Goal: Transaction & Acquisition: Purchase product/service

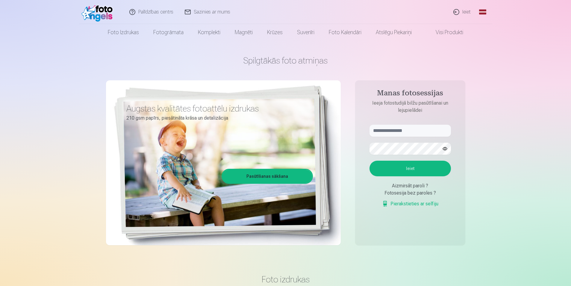
click at [466, 10] on link "Ieiet" at bounding box center [462, 12] width 29 height 24
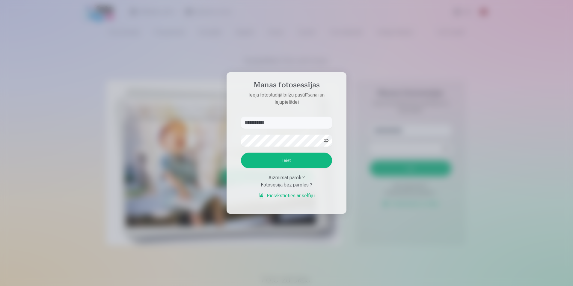
type input "**********"
click at [290, 159] on button "Ieiet" at bounding box center [286, 160] width 91 height 16
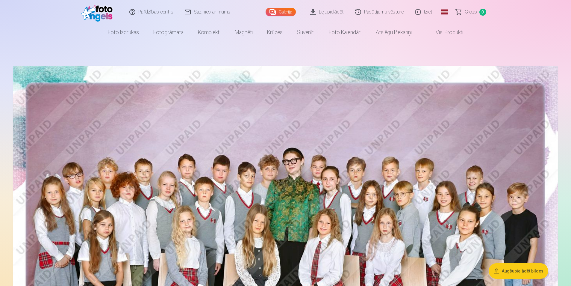
click at [333, 11] on link "Lejupielādēt" at bounding box center [327, 12] width 45 height 24
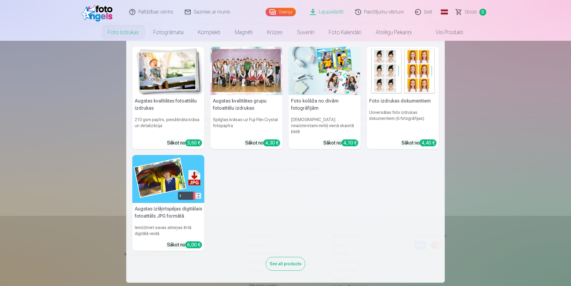
click at [122, 32] on link "Foto izdrukas" at bounding box center [124, 32] width 46 height 17
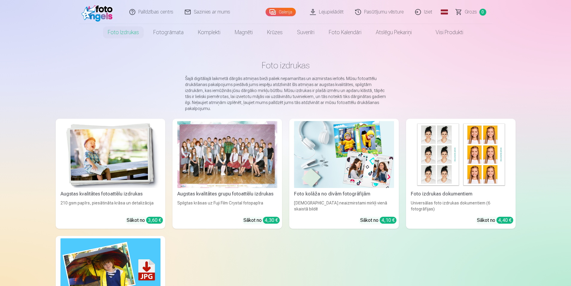
click at [276, 11] on link "Galerija" at bounding box center [281, 12] width 30 height 8
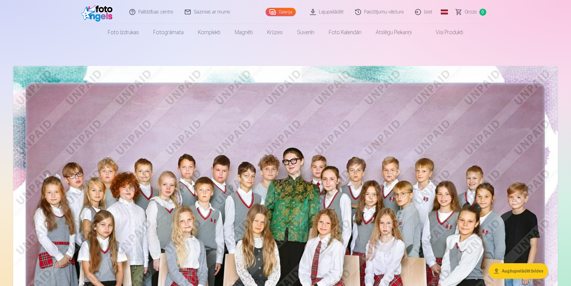
click at [519, 267] on button "Augšupielādēt bildes" at bounding box center [519, 271] width 60 height 16
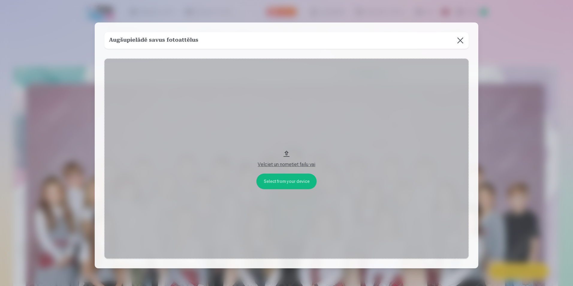
click at [458, 41] on button at bounding box center [460, 40] width 17 height 17
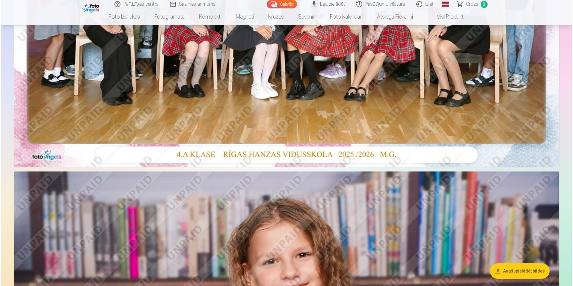
scroll to position [294, 0]
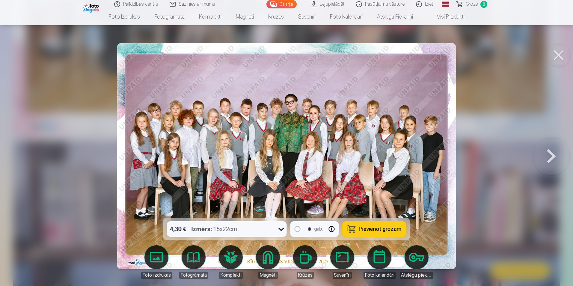
click at [375, 226] on span "Pievienot grozam" at bounding box center [380, 228] width 42 height 5
click at [550, 156] on button at bounding box center [551, 156] width 38 height 111
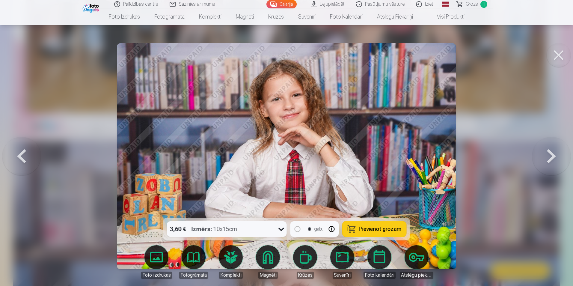
click at [550, 156] on button at bounding box center [551, 156] width 38 height 111
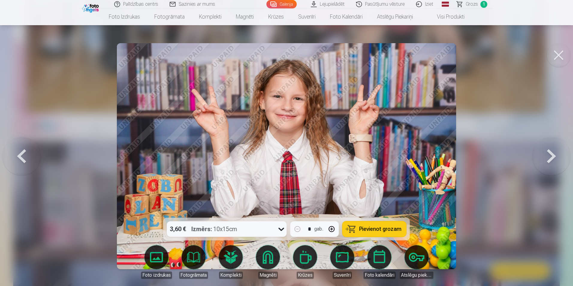
click at [550, 156] on button at bounding box center [551, 156] width 38 height 111
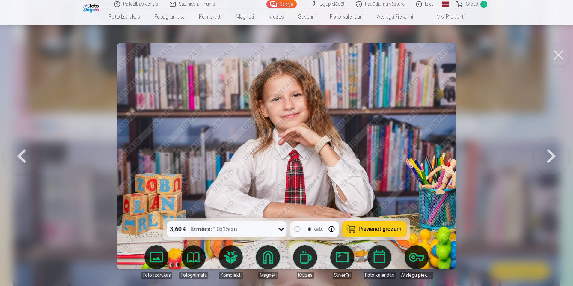
click at [550, 156] on button at bounding box center [551, 156] width 38 height 111
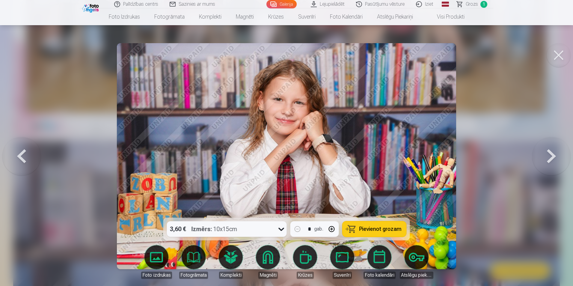
click at [550, 156] on button at bounding box center [551, 156] width 38 height 111
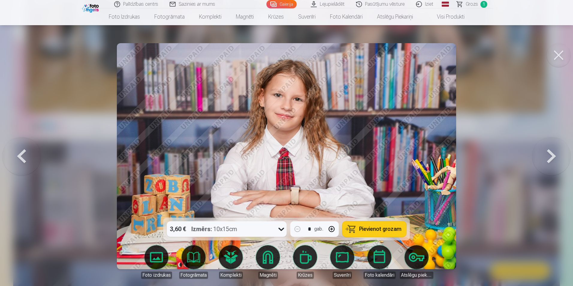
click at [550, 156] on button at bounding box center [551, 156] width 38 height 111
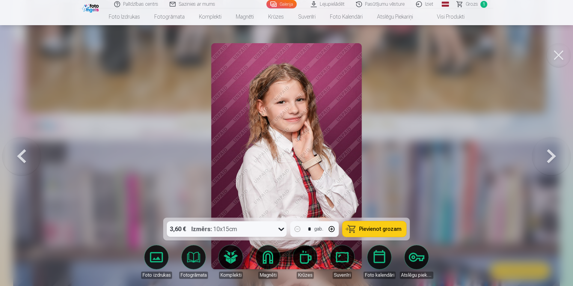
click at [550, 156] on button at bounding box center [551, 156] width 38 height 111
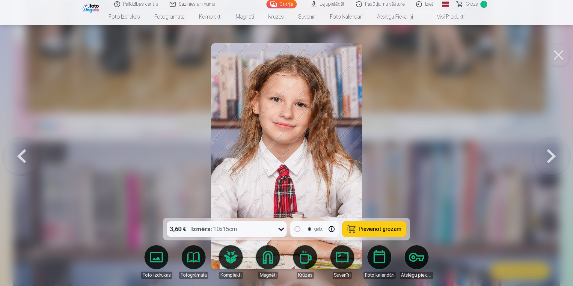
click at [550, 156] on button at bounding box center [551, 156] width 38 height 111
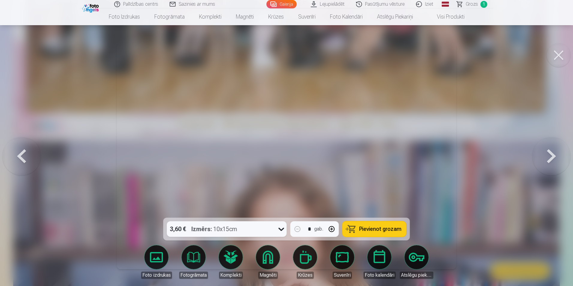
click at [550, 156] on button at bounding box center [551, 156] width 38 height 111
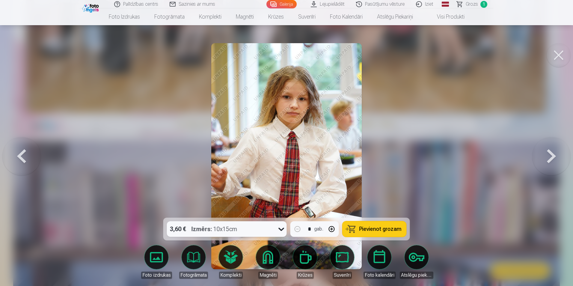
click at [550, 156] on button at bounding box center [551, 156] width 38 height 111
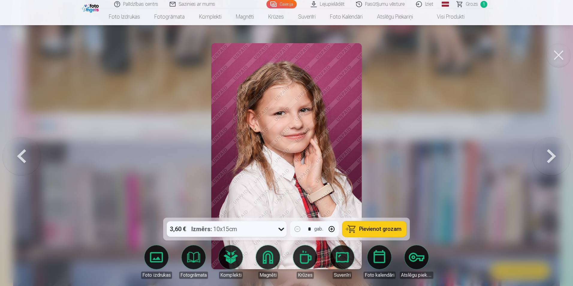
click at [550, 156] on button at bounding box center [551, 156] width 38 height 111
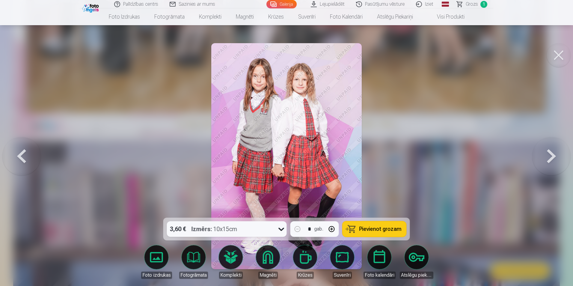
click at [377, 228] on span "Pievienot grozam" at bounding box center [380, 228] width 42 height 5
click at [552, 156] on button at bounding box center [551, 156] width 38 height 111
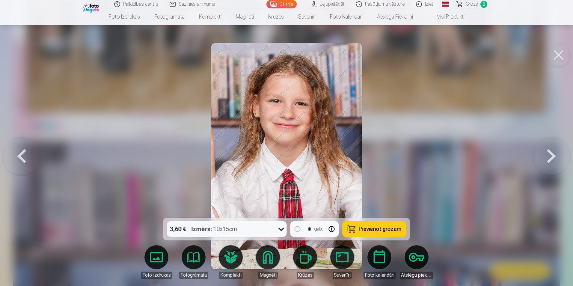
click at [552, 156] on button at bounding box center [551, 156] width 38 height 111
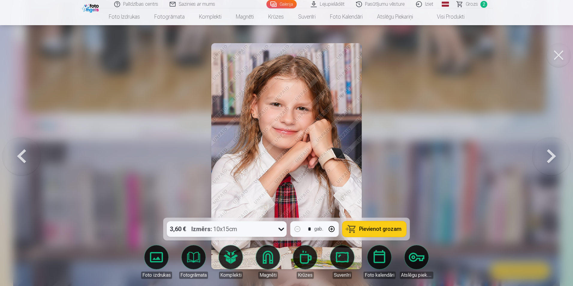
click at [22, 154] on button at bounding box center [21, 156] width 38 height 111
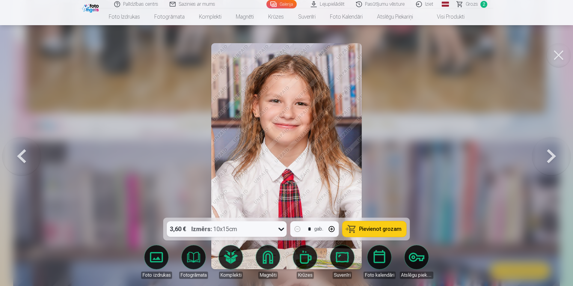
click at [552, 156] on button at bounding box center [551, 156] width 38 height 111
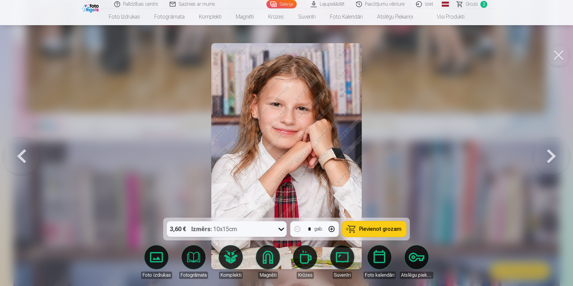
click at [552, 156] on button at bounding box center [551, 156] width 38 height 111
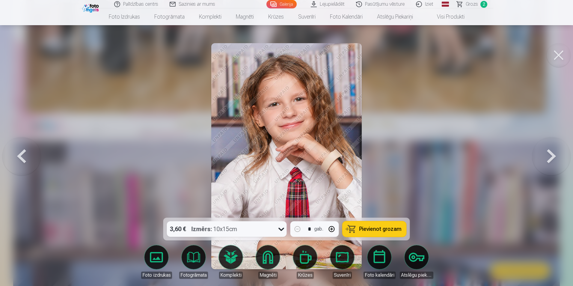
click at [552, 156] on button at bounding box center [551, 156] width 38 height 111
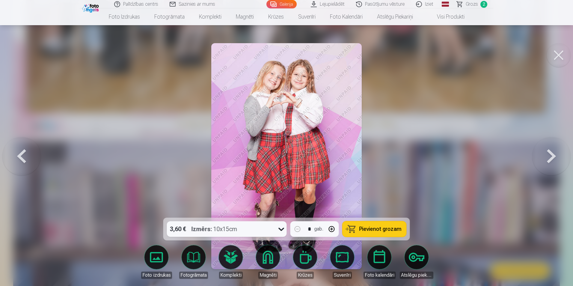
click at [552, 156] on button at bounding box center [551, 156] width 38 height 111
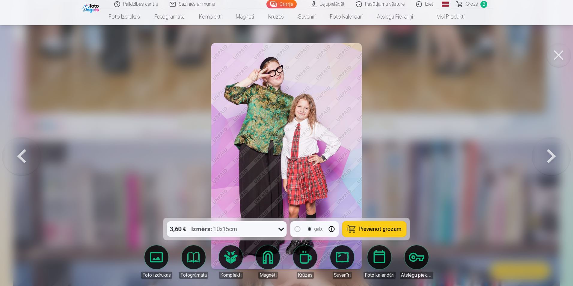
click at [552, 156] on button at bounding box center [551, 156] width 38 height 111
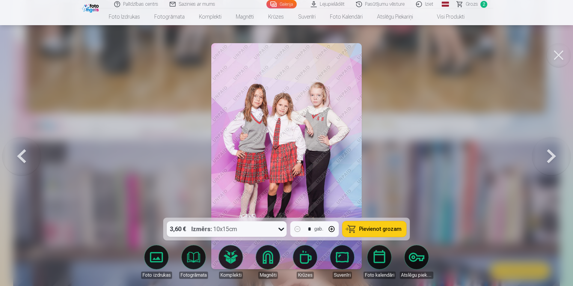
click at [370, 226] on span "Pievienot grozam" at bounding box center [380, 228] width 42 height 5
click at [554, 153] on button at bounding box center [551, 156] width 38 height 111
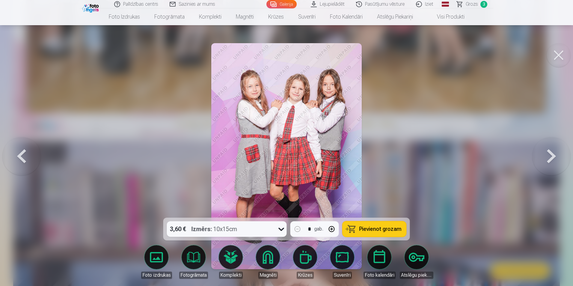
click at [554, 153] on button at bounding box center [551, 156] width 38 height 111
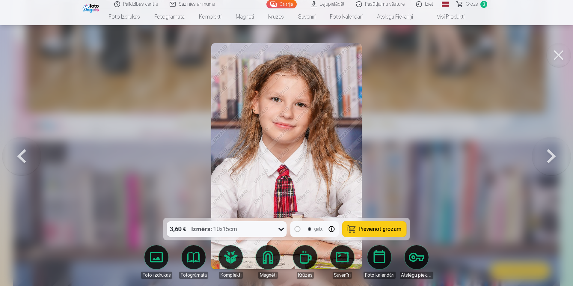
click at [554, 153] on button at bounding box center [551, 156] width 38 height 111
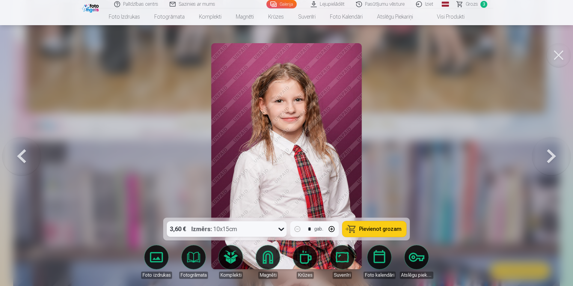
click at [554, 153] on button at bounding box center [551, 156] width 38 height 111
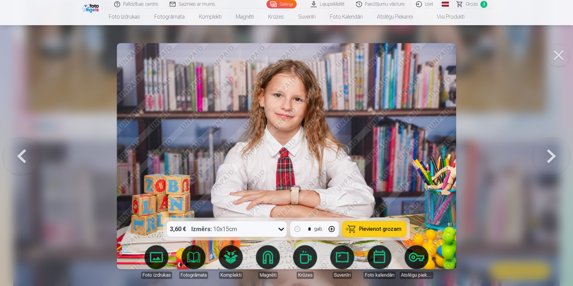
click at [554, 153] on button at bounding box center [551, 156] width 38 height 111
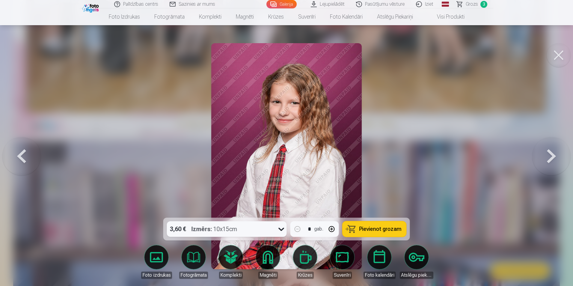
click at [554, 153] on button at bounding box center [551, 156] width 38 height 111
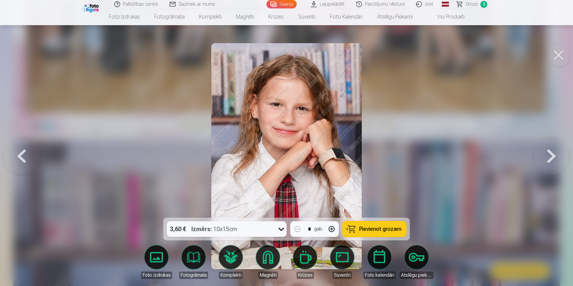
click at [554, 153] on button at bounding box center [551, 156] width 38 height 111
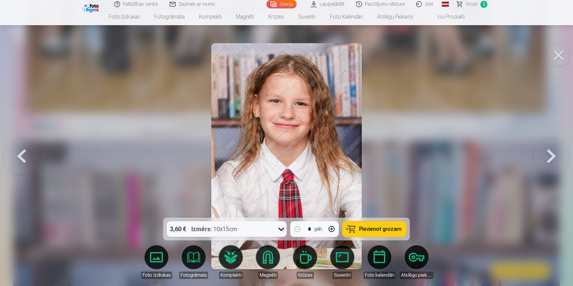
click at [554, 153] on button at bounding box center [551, 156] width 38 height 111
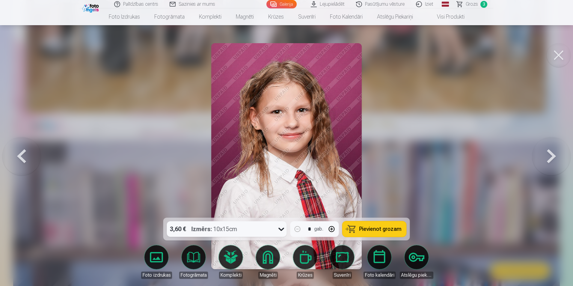
click at [554, 153] on button at bounding box center [551, 156] width 38 height 111
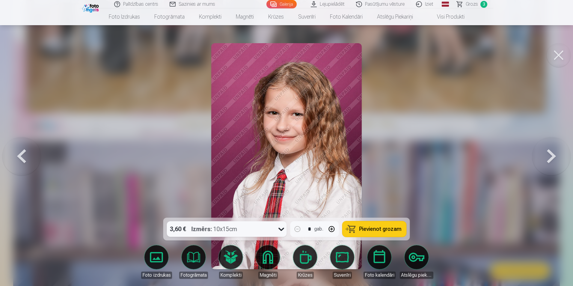
click at [554, 153] on button at bounding box center [551, 156] width 38 height 111
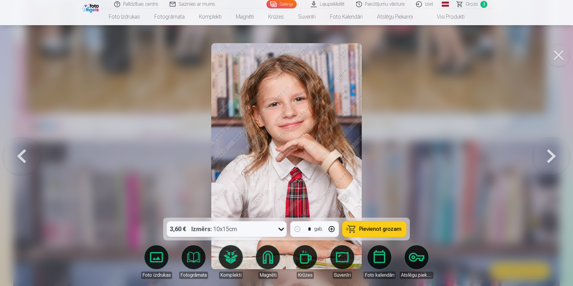
click at [554, 153] on button at bounding box center [551, 156] width 38 height 111
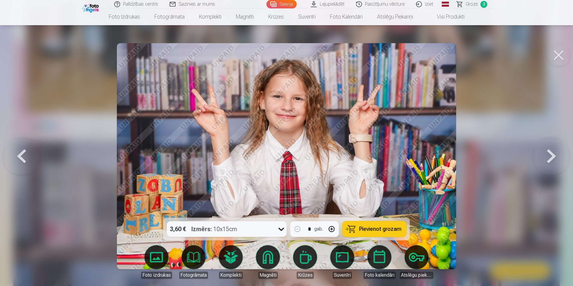
click at [554, 153] on button at bounding box center [551, 156] width 38 height 111
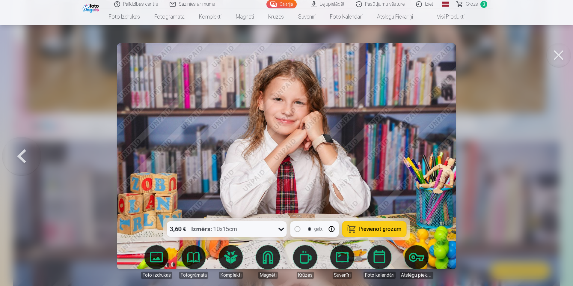
click at [554, 153] on div at bounding box center [286, 143] width 573 height 286
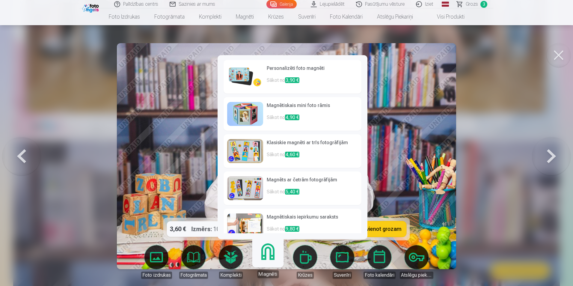
click at [266, 257] on link "Magnēti" at bounding box center [267, 259] width 37 height 37
click at [284, 69] on h6 "Personalizēti foto magnēti" at bounding box center [312, 71] width 91 height 12
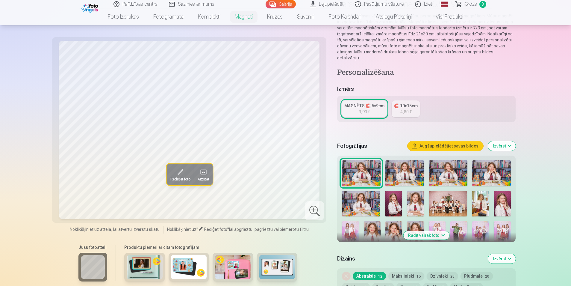
scroll to position [59, 0]
click at [368, 108] on div "3,90 €" at bounding box center [364, 111] width 11 height 6
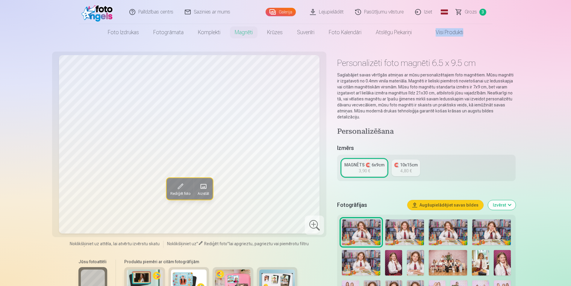
drag, startPoint x: 571, startPoint y: 27, endPoint x: 571, endPoint y: 36, distance: 9.0
click at [571, 36] on html "Palīdzības centrs Sazinies ar mums Galerija Lejupielādēt Pasūtījumu vēsture Izi…" at bounding box center [285, 143] width 571 height 286
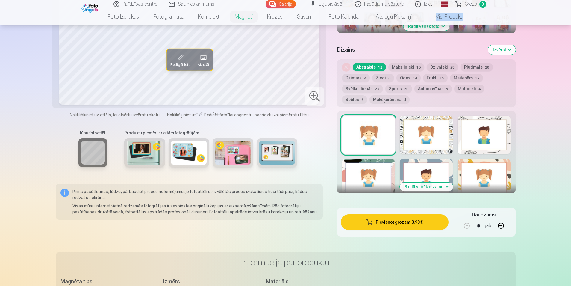
scroll to position [271, 0]
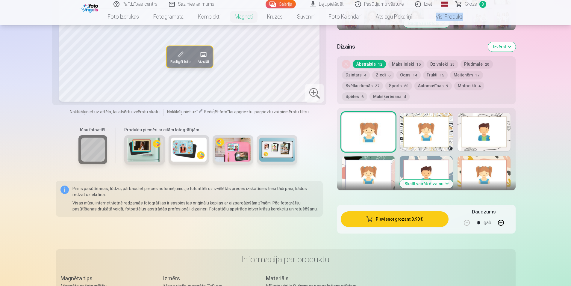
click at [402, 60] on button "Mākslinieki 15" at bounding box center [406, 64] width 36 height 8
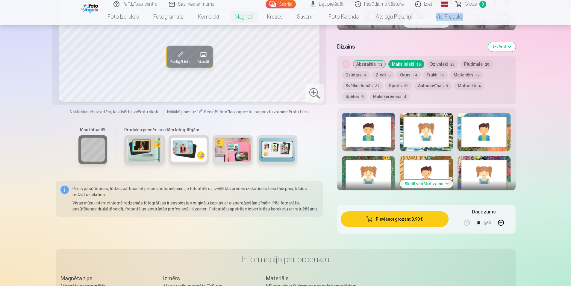
click at [370, 60] on button "Abstraktie 12" at bounding box center [369, 64] width 33 height 8
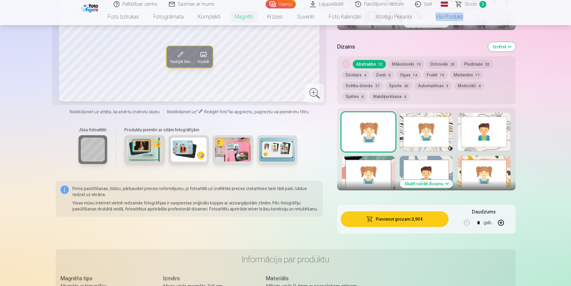
click at [462, 71] on button "Meitenēm 17" at bounding box center [466, 75] width 33 height 8
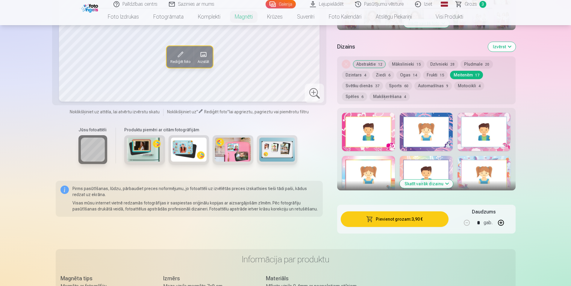
click at [369, 113] on div at bounding box center [368, 132] width 53 height 38
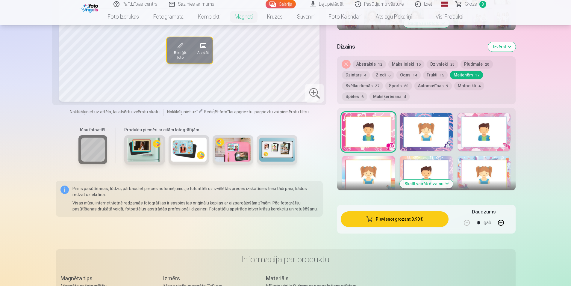
click at [499, 217] on button "button" at bounding box center [501, 222] width 14 height 14
click at [465, 216] on button "button" at bounding box center [467, 222] width 14 height 14
type input "*"
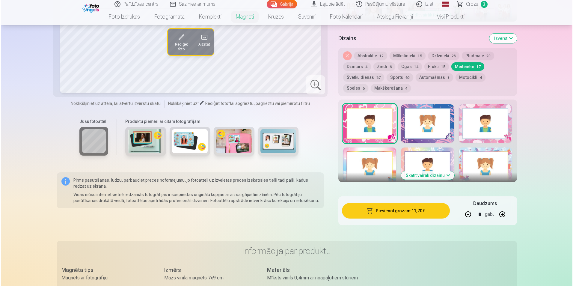
scroll to position [293, 0]
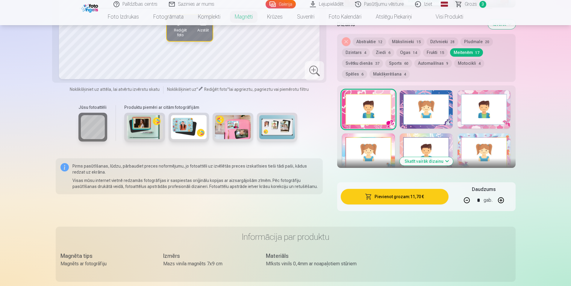
click at [399, 191] on button "Pievienot grozam : 11,70 €" at bounding box center [395, 197] width 108 height 16
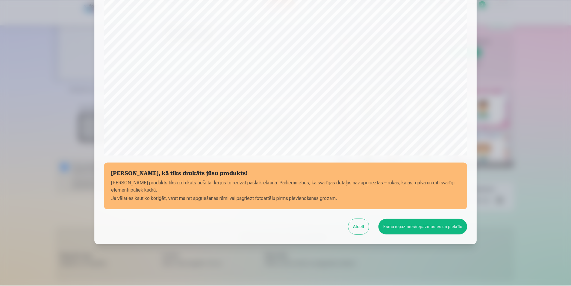
scroll to position [146, 0]
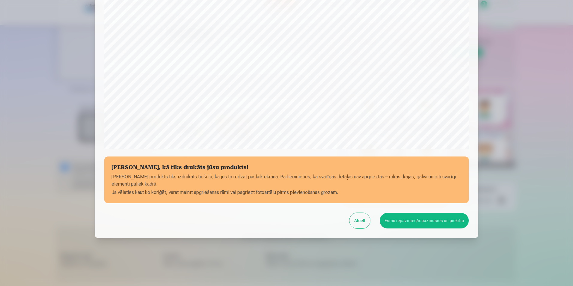
click at [427, 222] on button "Esmu iepazinies/iepazinusies un piekrītu" at bounding box center [423, 221] width 89 height 16
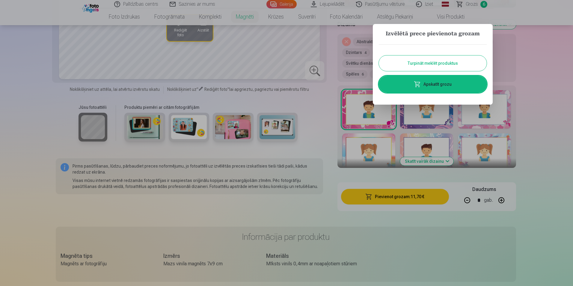
click at [433, 63] on button "Turpināt meklēt produktus" at bounding box center [433, 63] width 108 height 16
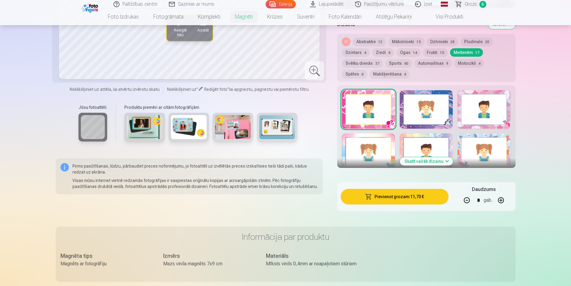
click at [473, 4] on span "Grozs" at bounding box center [471, 4] width 12 height 7
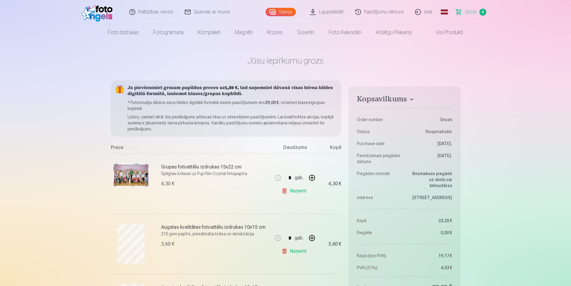
click at [284, 11] on link "Galerija" at bounding box center [281, 12] width 30 height 8
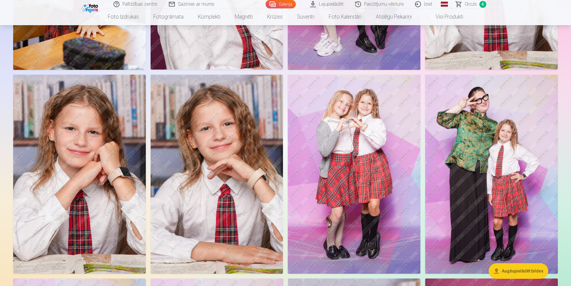
scroll to position [2549, 0]
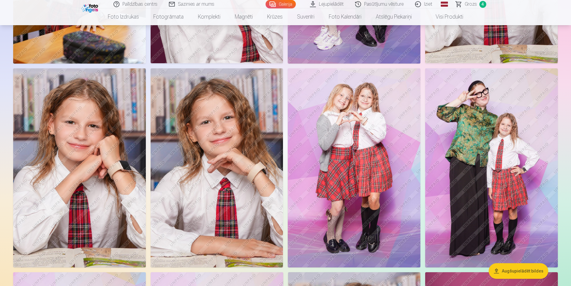
click at [471, 4] on span "Grozs" at bounding box center [471, 4] width 12 height 7
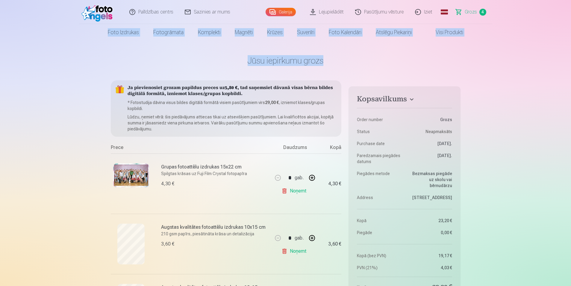
drag, startPoint x: 571, startPoint y: 22, endPoint x: 568, endPoint y: 48, distance: 26.2
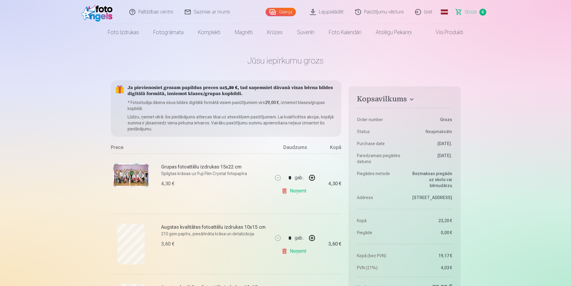
drag, startPoint x: 568, startPoint y: 48, endPoint x: 540, endPoint y: 78, distance: 41.7
click at [279, 10] on link "Galerija" at bounding box center [281, 12] width 30 height 8
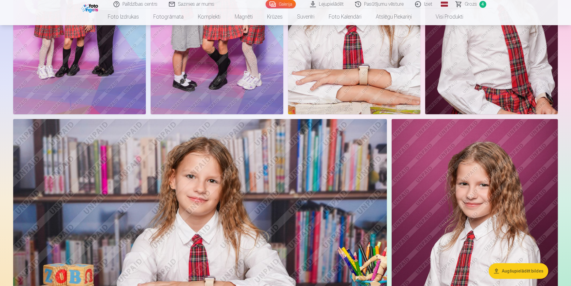
scroll to position [2825, 0]
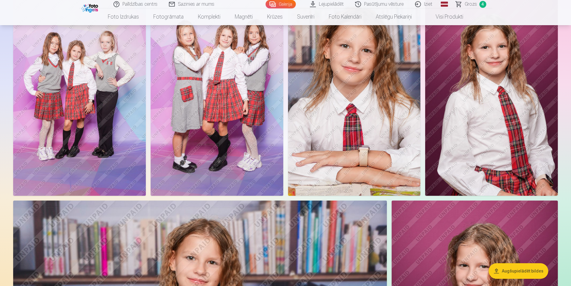
click at [345, 133] on img at bounding box center [354, 95] width 133 height 199
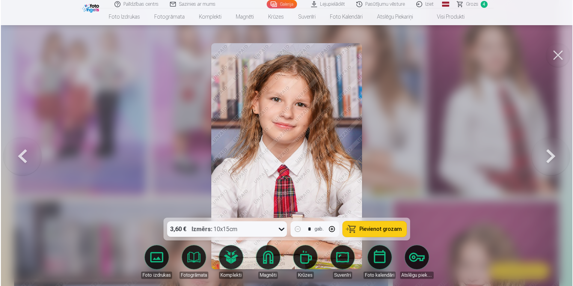
scroll to position [2832, 0]
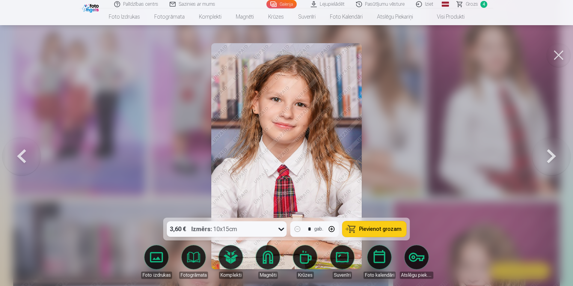
click at [331, 230] on button "button" at bounding box center [331, 229] width 14 height 14
click at [366, 228] on span "Pievienot grozam" at bounding box center [380, 228] width 42 height 5
type input "*"
click at [472, 5] on span "Grozs" at bounding box center [471, 4] width 12 height 7
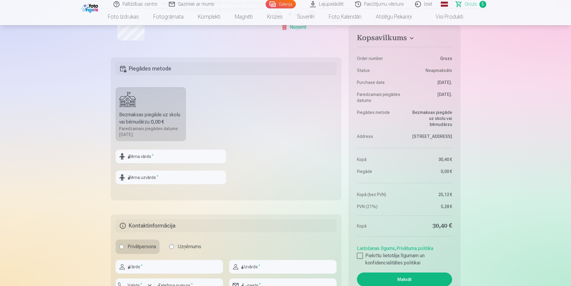
scroll to position [404, 0]
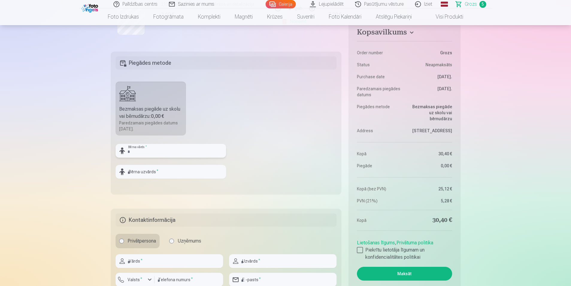
click at [144, 148] on input "text" at bounding box center [171, 151] width 111 height 14
type input "*"
type input "**********"
click at [140, 171] on input "text" at bounding box center [171, 172] width 111 height 14
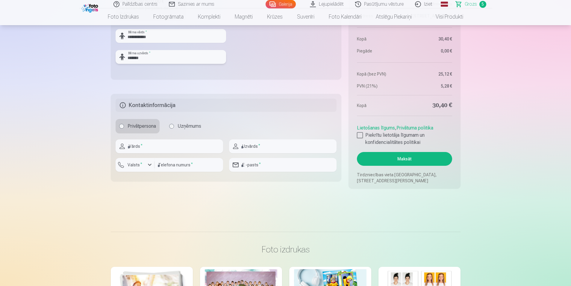
scroll to position [524, 0]
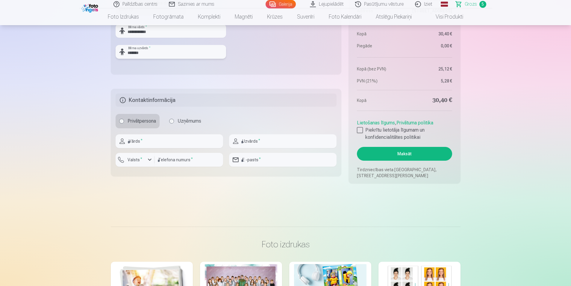
type input "*******"
drag, startPoint x: 178, startPoint y: 145, endPoint x: 180, endPoint y: 142, distance: 3.3
click at [178, 145] on input "text" at bounding box center [170, 141] width 108 height 14
type input "****"
type input "*****"
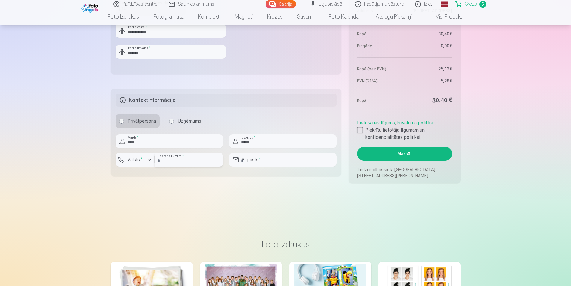
click at [189, 162] on input "number" at bounding box center [189, 160] width 69 height 14
type input "********"
click at [267, 159] on input "email" at bounding box center [283, 160] width 108 height 14
type input "**********"
drag, startPoint x: 298, startPoint y: 184, endPoint x: 286, endPoint y: 169, distance: 20.1
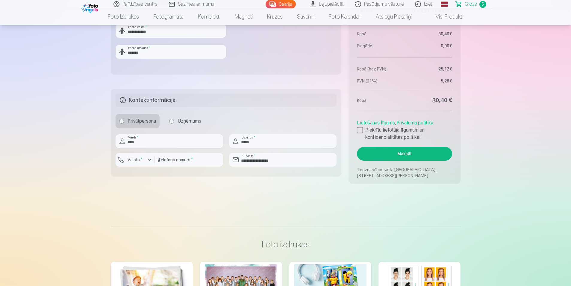
click at [300, 145] on input "*****" at bounding box center [283, 141] width 108 height 14
click at [287, 141] on input "*****" at bounding box center [283, 141] width 108 height 14
click at [285, 131] on fieldset "**********" at bounding box center [226, 132] width 231 height 87
drag, startPoint x: 192, startPoint y: 162, endPoint x: 223, endPoint y: 161, distance: 31.1
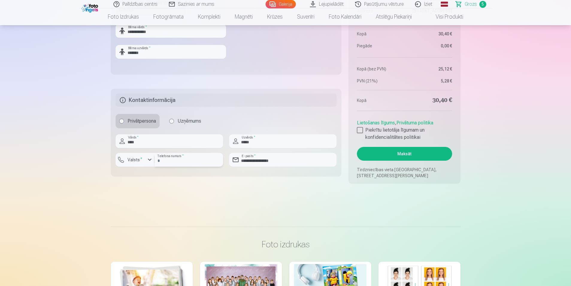
click at [192, 162] on input "********" at bounding box center [189, 160] width 69 height 14
click at [261, 161] on input "**********" at bounding box center [283, 160] width 108 height 14
drag, startPoint x: 282, startPoint y: 161, endPoint x: 234, endPoint y: 161, distance: 48.2
click at [234, 161] on div "**********" at bounding box center [283, 160] width 108 height 14
click at [293, 160] on input "**********" at bounding box center [283, 160] width 108 height 14
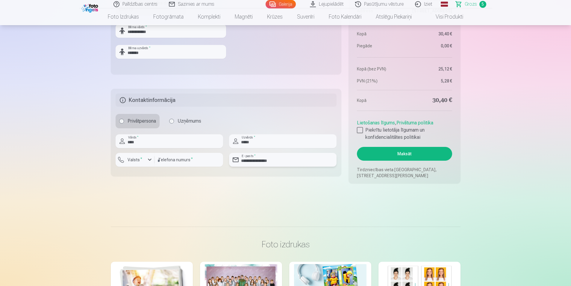
type input "**********"
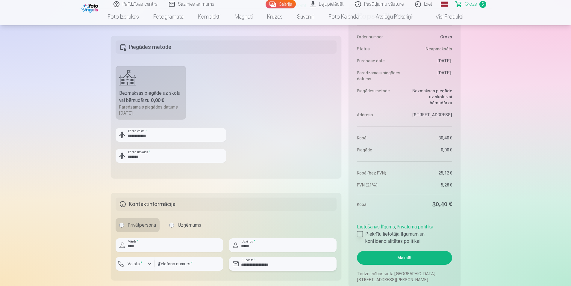
scroll to position [434, 0]
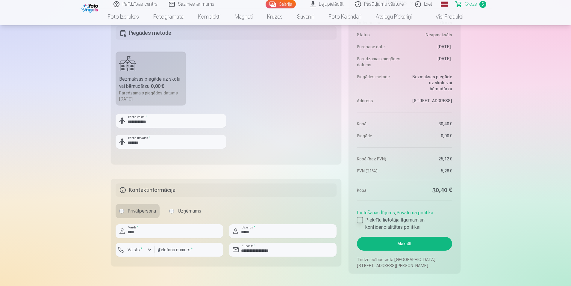
click at [358, 220] on div at bounding box center [360, 220] width 6 height 6
click at [386, 245] on button "Maksāt" at bounding box center [404, 244] width 95 height 14
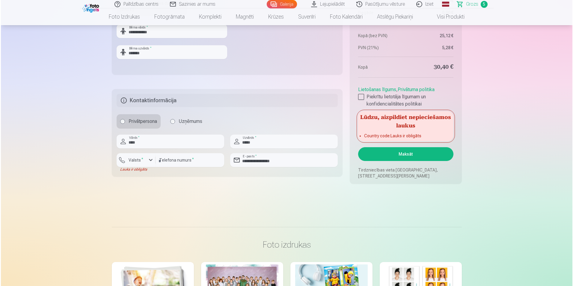
scroll to position [524, 0]
click at [148, 160] on div "button" at bounding box center [149, 159] width 7 height 7
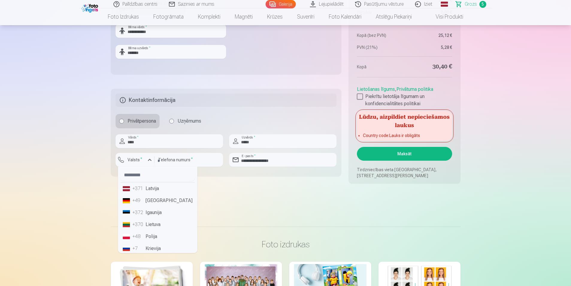
click at [153, 188] on li "+371 Latvija" at bounding box center [157, 188] width 75 height 12
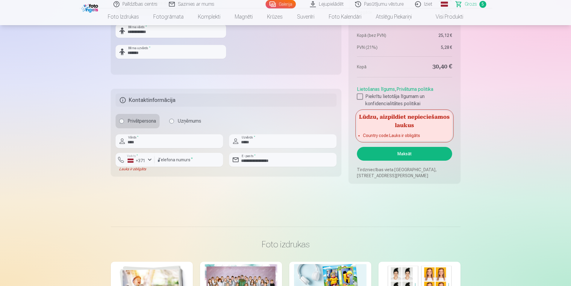
click at [411, 152] on button "Maksāt" at bounding box center [404, 154] width 95 height 14
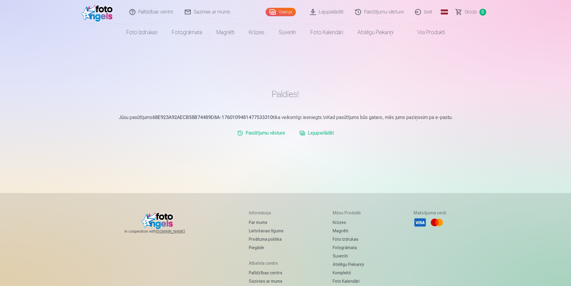
click at [281, 15] on link "Galerija" at bounding box center [281, 12] width 30 height 8
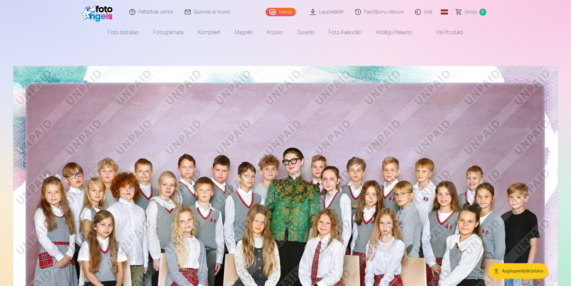
click at [287, 11] on link "Galerija" at bounding box center [281, 12] width 30 height 8
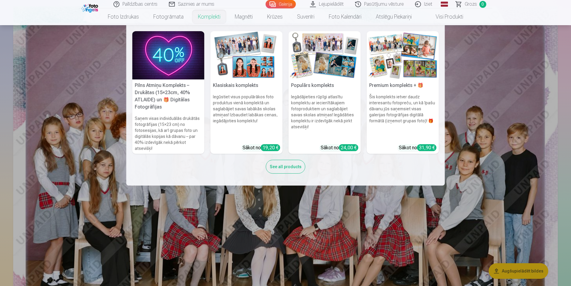
scroll to position [60, 0]
click at [558, 87] on nav "Pilns Atmiņu Komplekts – Drukātas (15×23cm, 40% ATLAIDE) un 🎁 Digitālas Fotogrā…" at bounding box center [285, 105] width 571 height 160
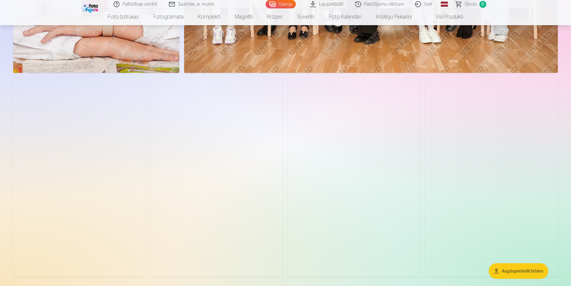
scroll to position [2366, 0]
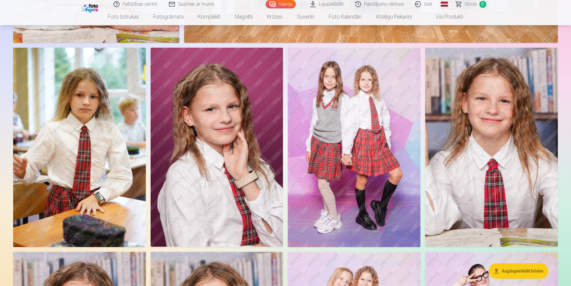
click at [360, 139] on img at bounding box center [354, 147] width 133 height 199
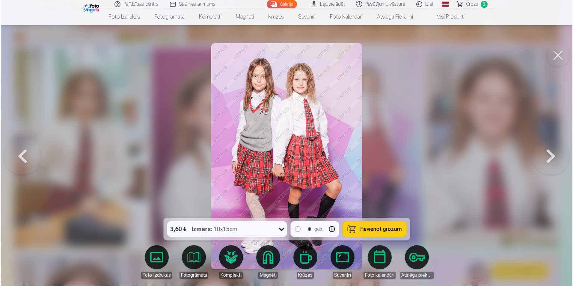
scroll to position [2372, 0]
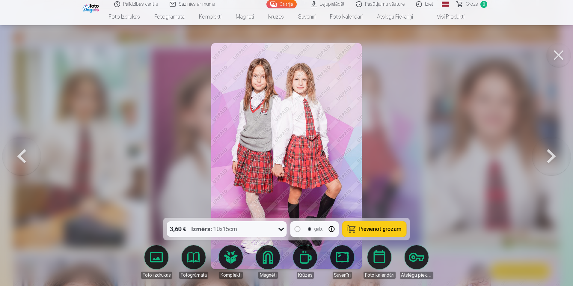
click at [559, 57] on button at bounding box center [558, 55] width 24 height 24
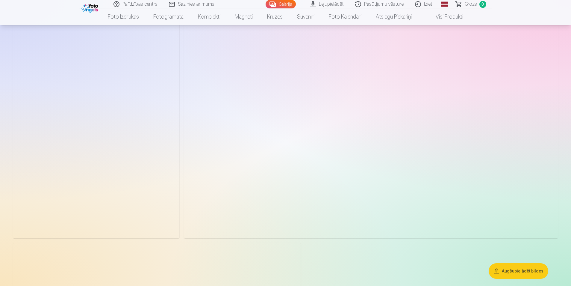
scroll to position [3624, 0]
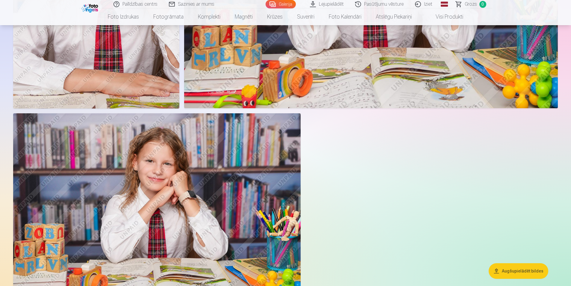
click at [429, 5] on link "Iziet" at bounding box center [424, 4] width 29 height 8
